Goal: Information Seeking & Learning: Learn about a topic

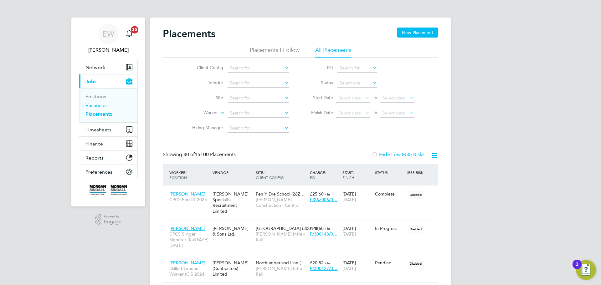
click at [106, 105] on link "Vacancies" at bounding box center [96, 105] width 22 height 6
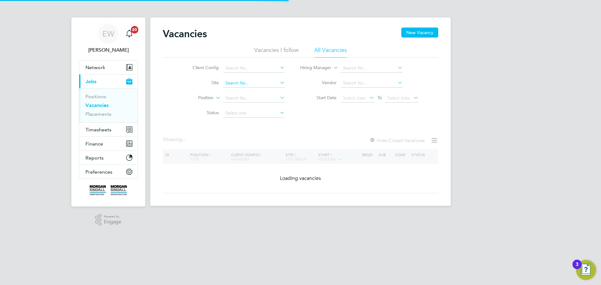
click at [252, 83] on input at bounding box center [254, 83] width 62 height 9
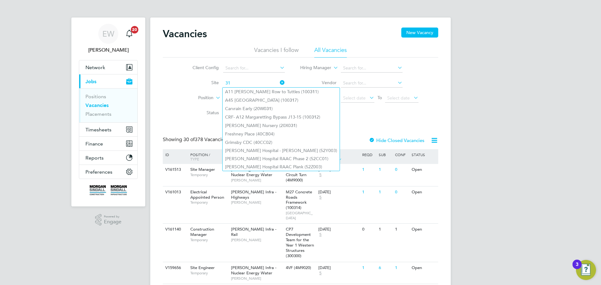
type input "3"
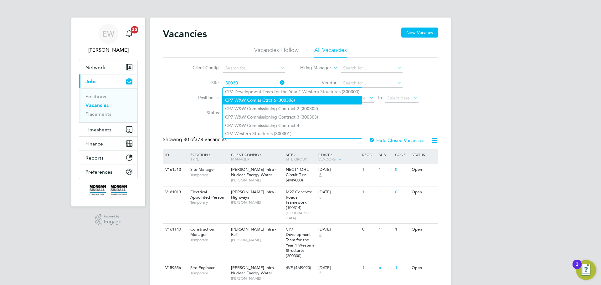
click at [278, 98] on li "CP7 W&W Comiss Ctrct 6 ( 30030 6)" at bounding box center [291, 100] width 139 height 8
type input "CP7 W&W Comiss Ctrct 6 (300306)"
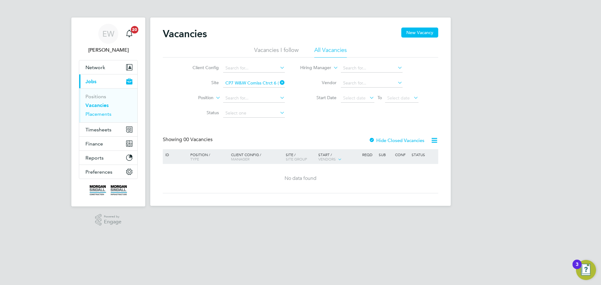
click at [96, 115] on link "Placements" at bounding box center [98, 114] width 26 height 6
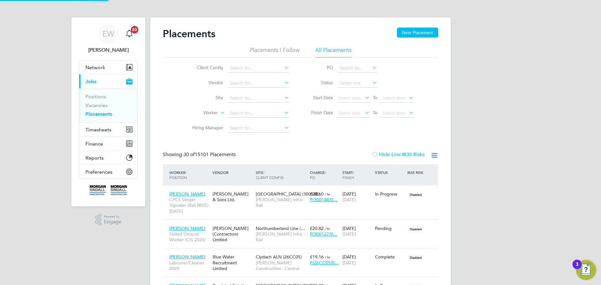
scroll to position [18, 54]
click at [238, 109] on li "Worker" at bounding box center [238, 113] width 118 height 15
click at [239, 111] on input at bounding box center [258, 113] width 62 height 9
click at [248, 120] on li "Ephra im Chinungu" at bounding box center [258, 121] width 62 height 8
type input "[PERSON_NAME]"
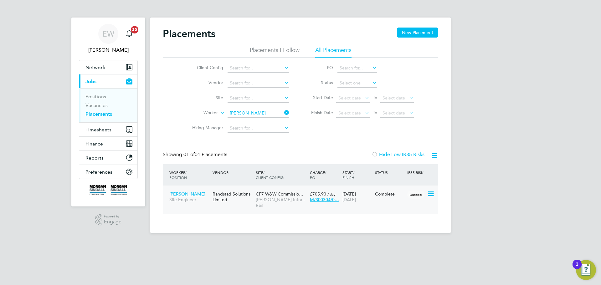
click at [198, 193] on span "[PERSON_NAME]" at bounding box center [187, 194] width 36 height 6
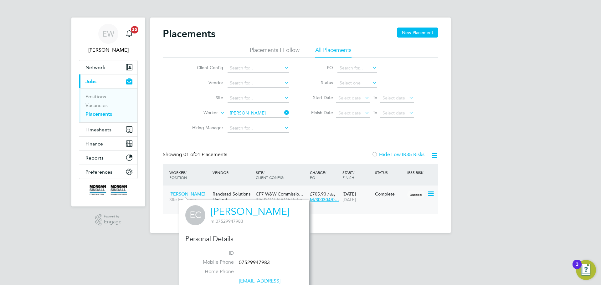
click at [282, 193] on span "CP7 W&W Commissio…" at bounding box center [280, 194] width 48 height 6
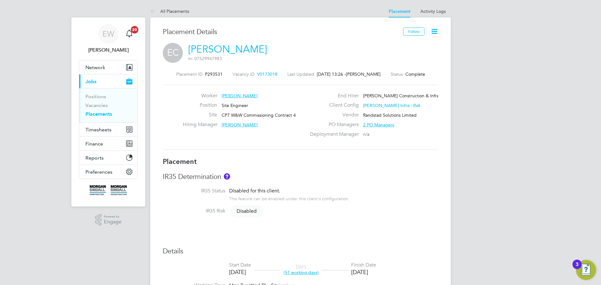
click at [271, 74] on span "V0173018" at bounding box center [267, 74] width 20 height 6
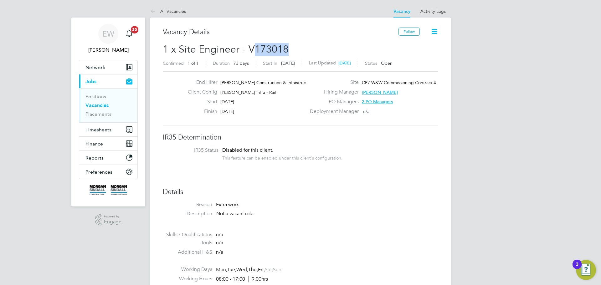
drag, startPoint x: 290, startPoint y: 48, endPoint x: 254, endPoint y: 48, distance: 36.6
click at [254, 48] on h2 "1 x Site Engineer - V173018 Confirmed 1 of 1 Duration 73 days Start [DATE][DATE…" at bounding box center [300, 56] width 275 height 26
